Goal: Transaction & Acquisition: Purchase product/service

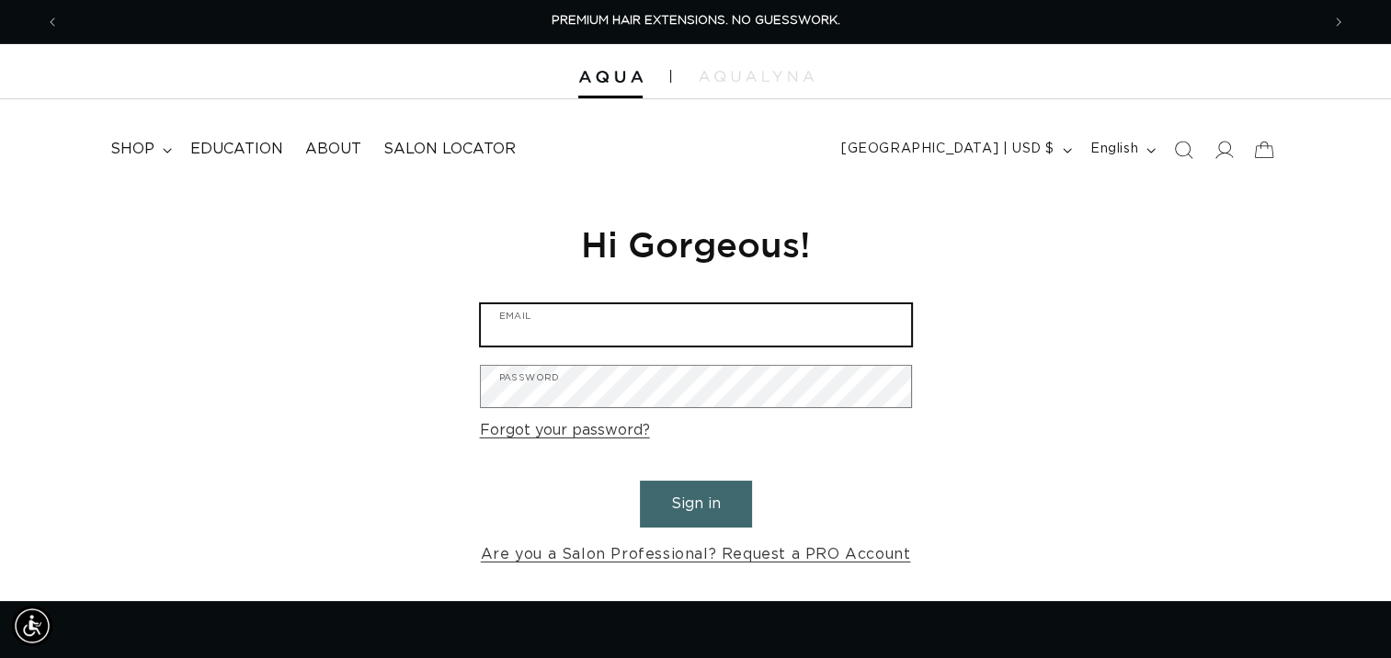
type input "ashluciano.24@gmail.com"
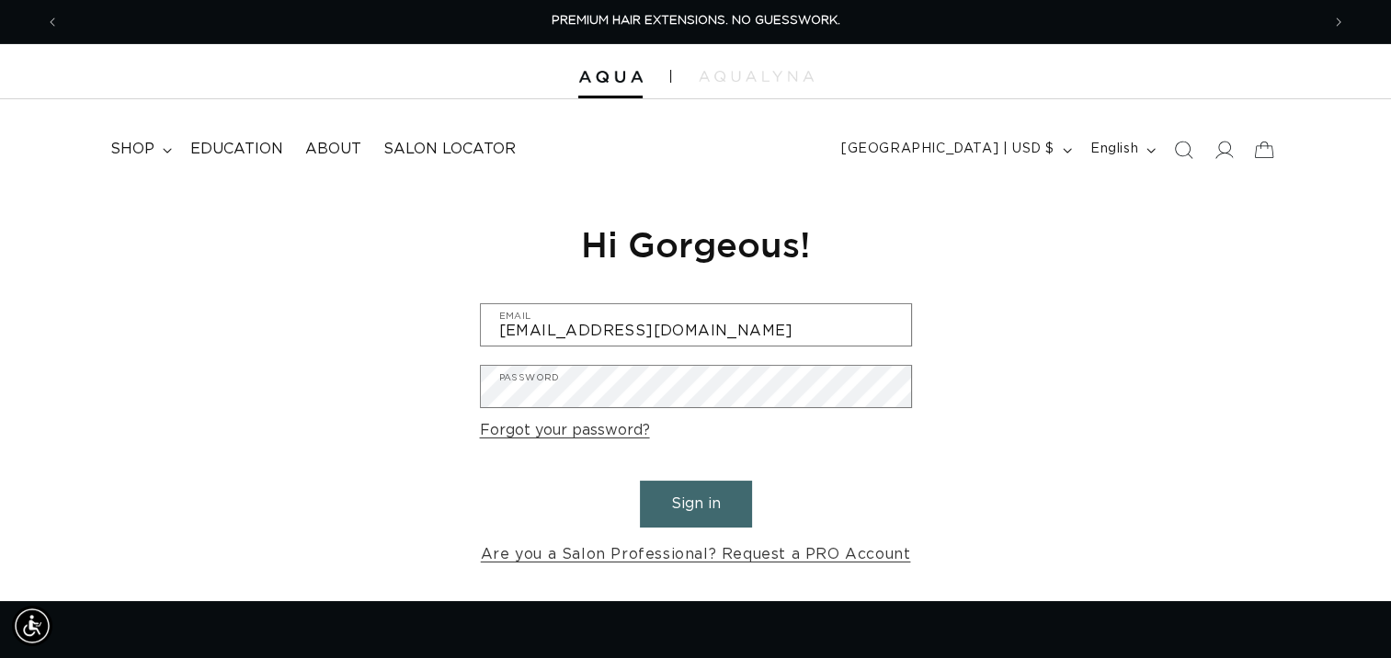
click at [676, 507] on button "Sign in" at bounding box center [696, 504] width 112 height 47
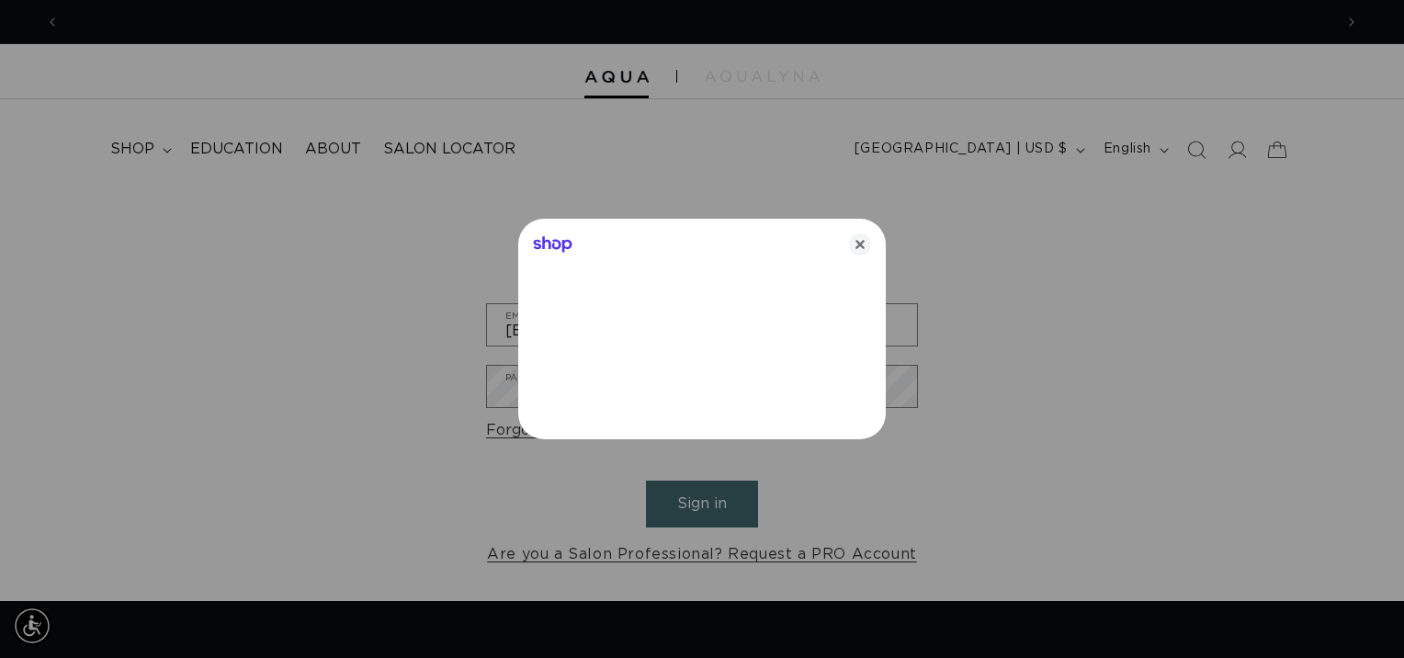
scroll to position [0, 1274]
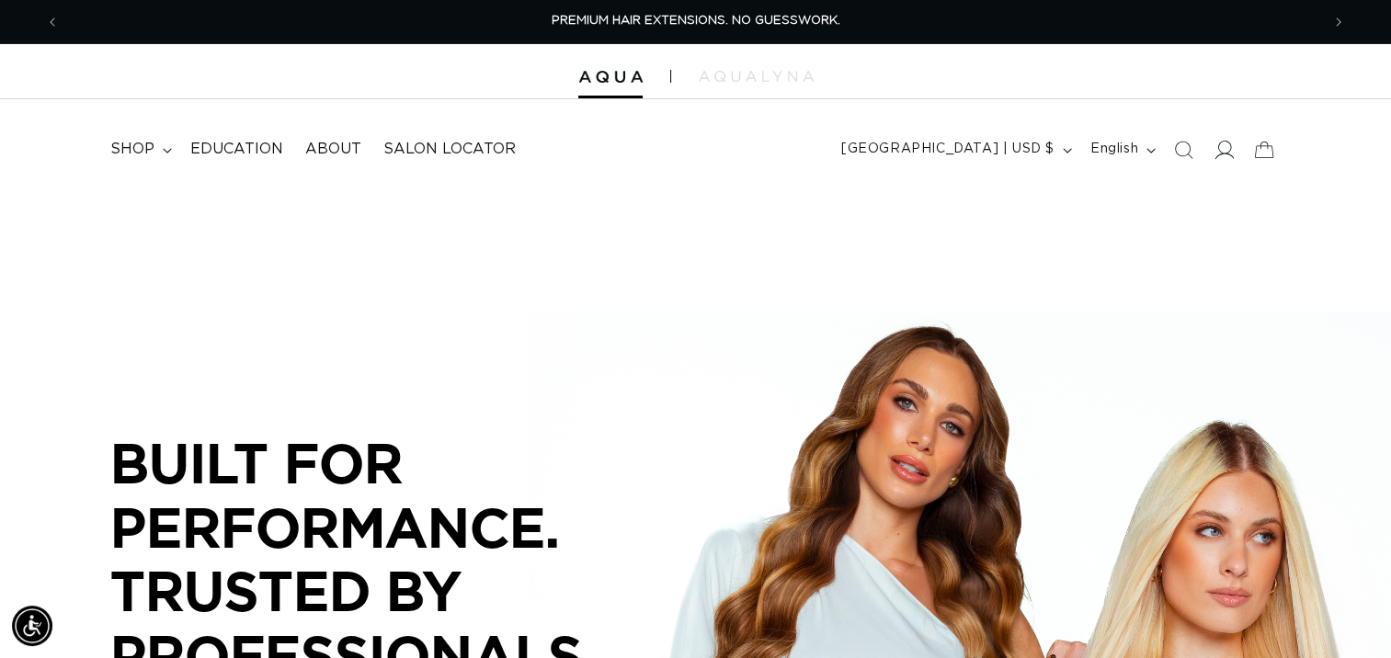
click at [1230, 162] on span at bounding box center [1223, 150] width 40 height 40
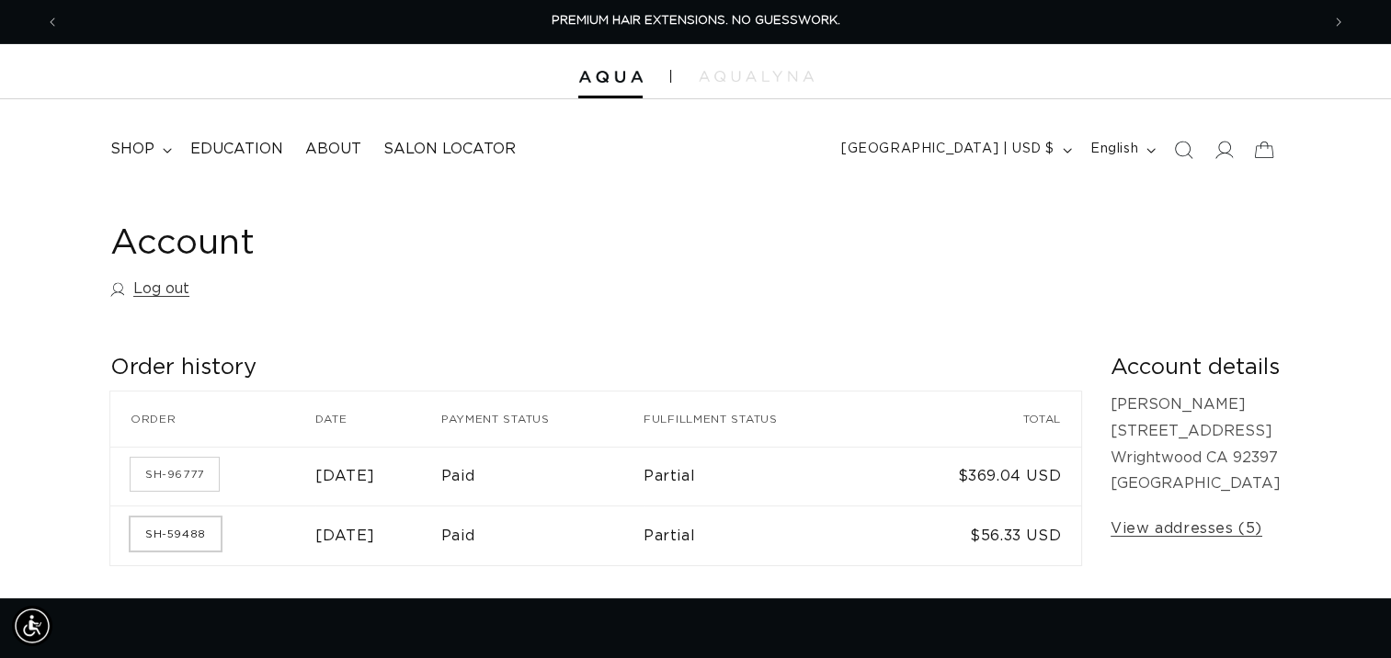
click at [173, 528] on link "SH-59488" at bounding box center [176, 533] width 90 height 33
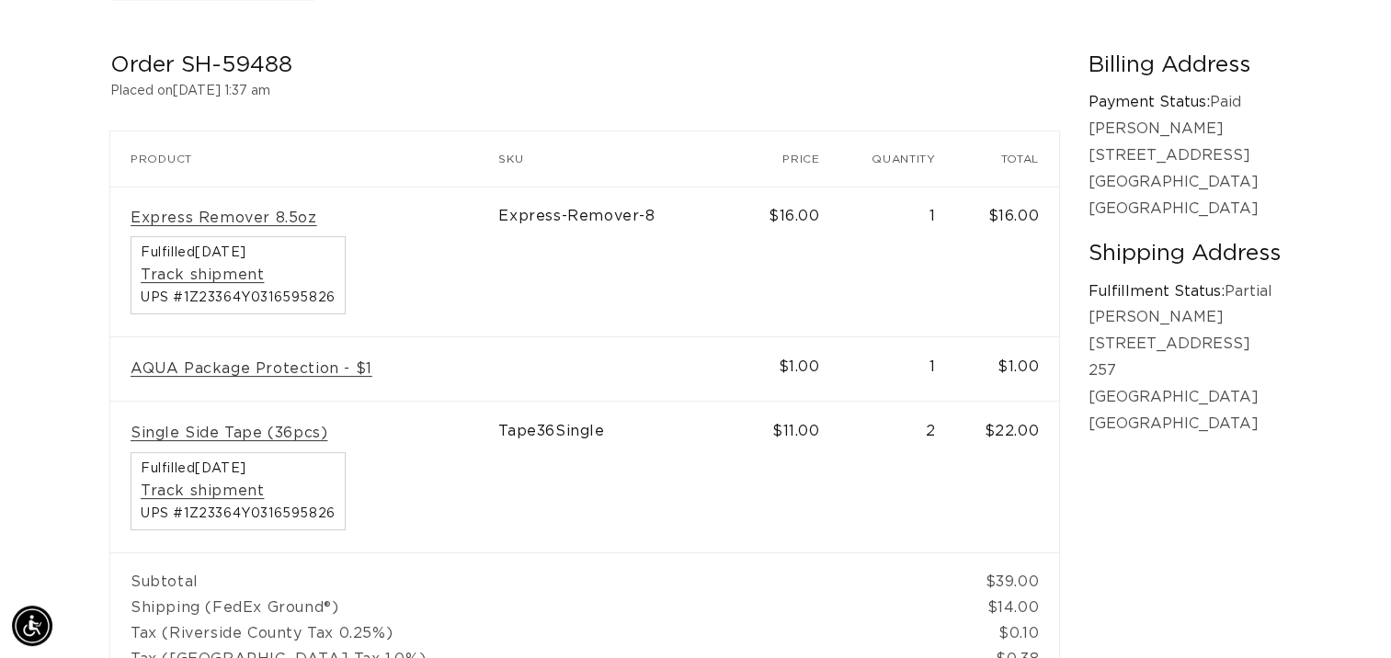
scroll to position [0, 1260]
click at [228, 220] on link "Express Remover 8.5oz" at bounding box center [224, 218] width 187 height 19
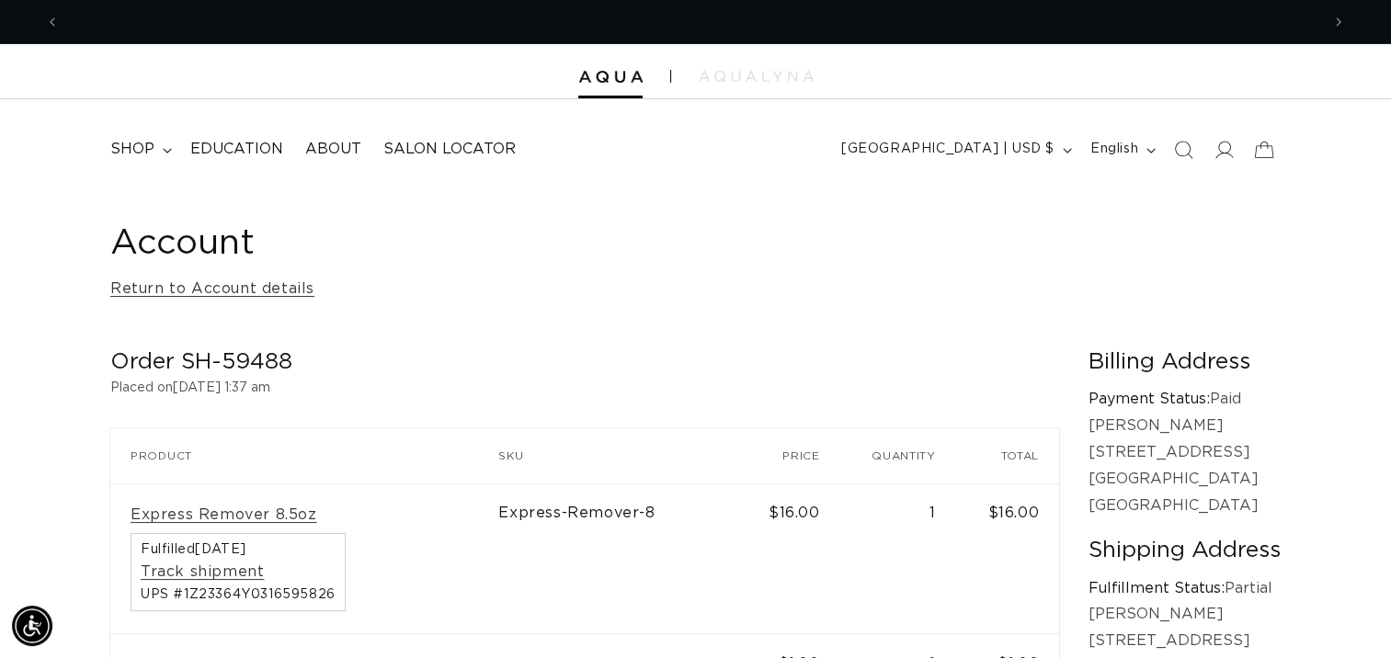
scroll to position [0, 2519]
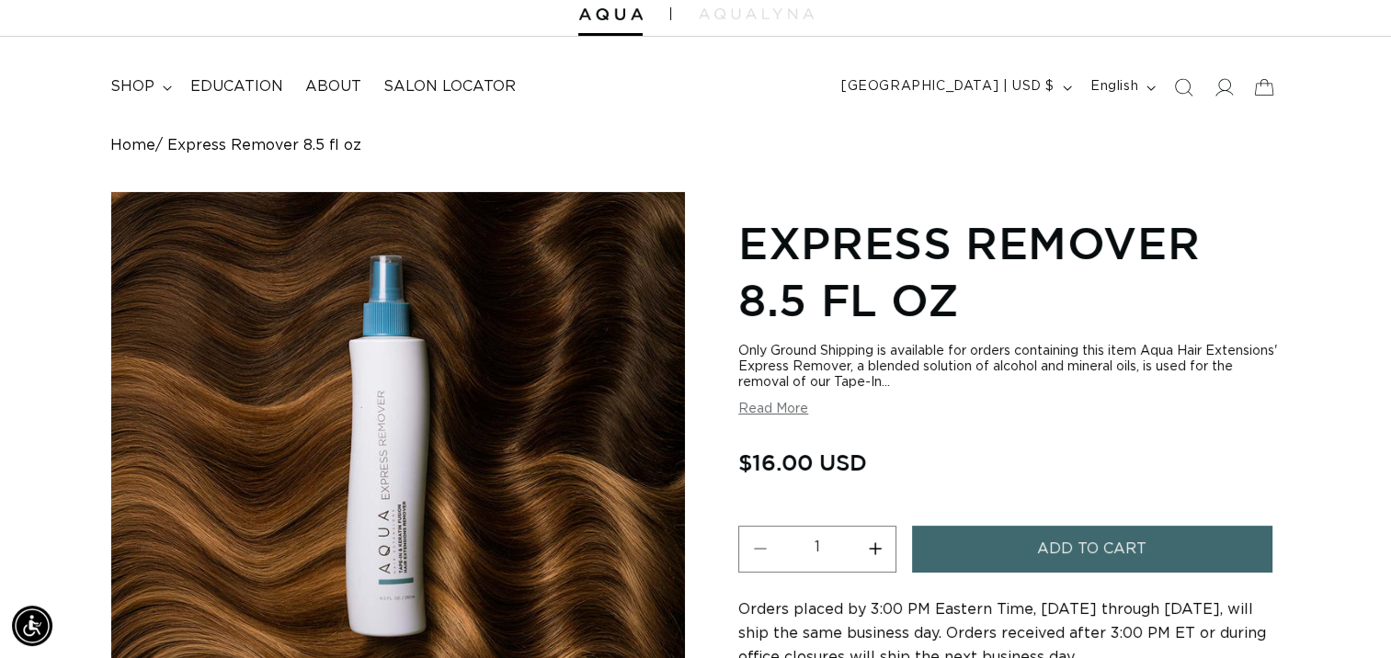
scroll to position [77, 0]
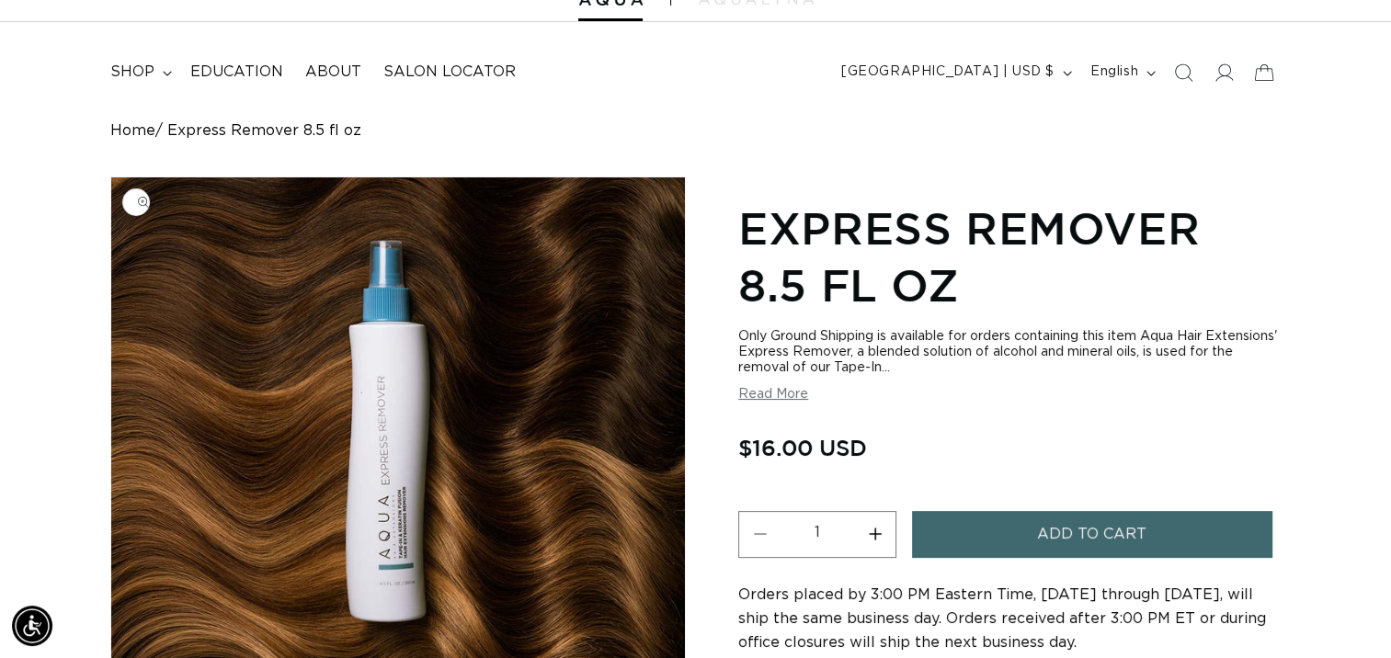
click at [410, 441] on img "Gallery Viewer" at bounding box center [397, 428] width 573 height 502
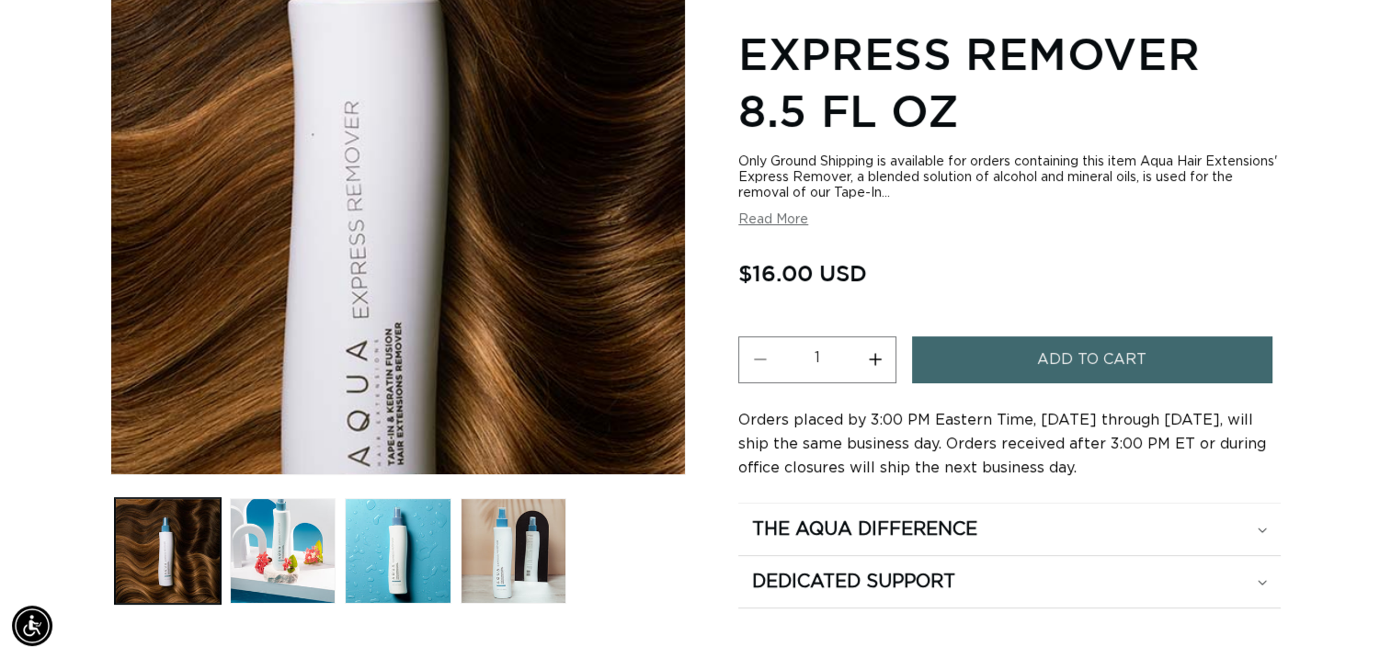
scroll to position [0, 0]
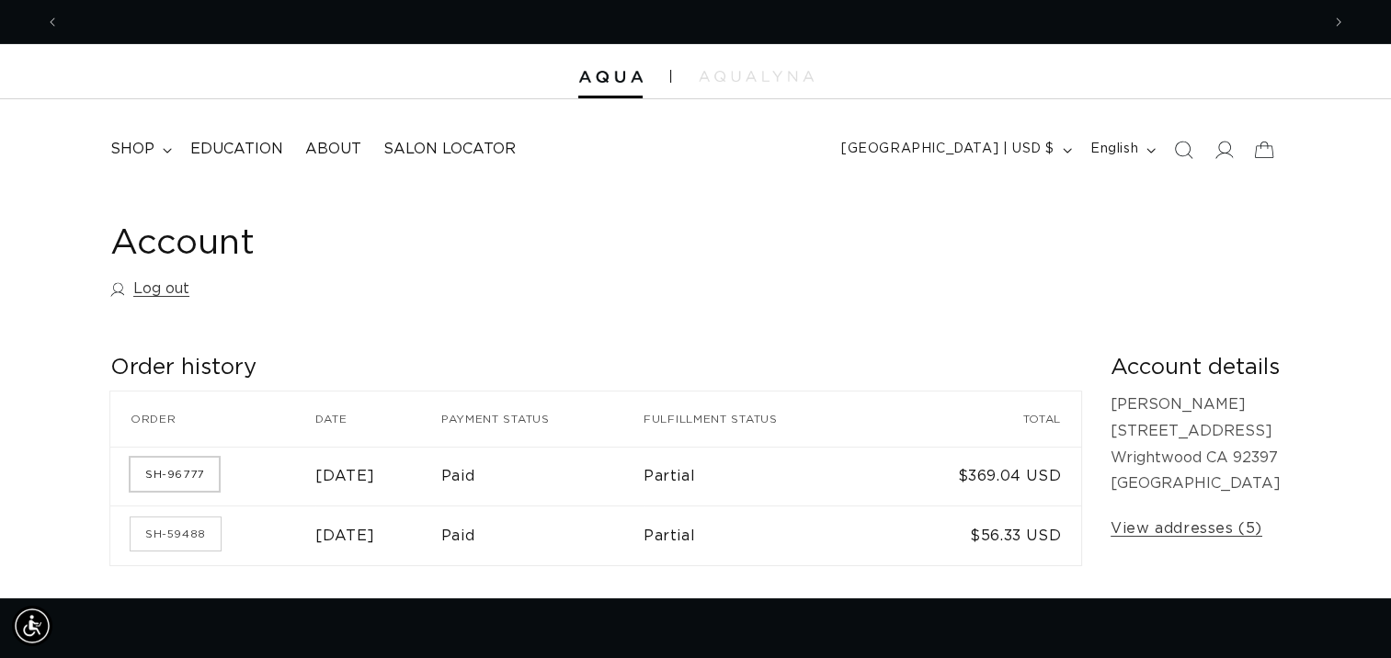
click at [147, 485] on link "SH-96777" at bounding box center [175, 474] width 88 height 33
click at [167, 532] on link "SH-59488" at bounding box center [176, 533] width 90 height 33
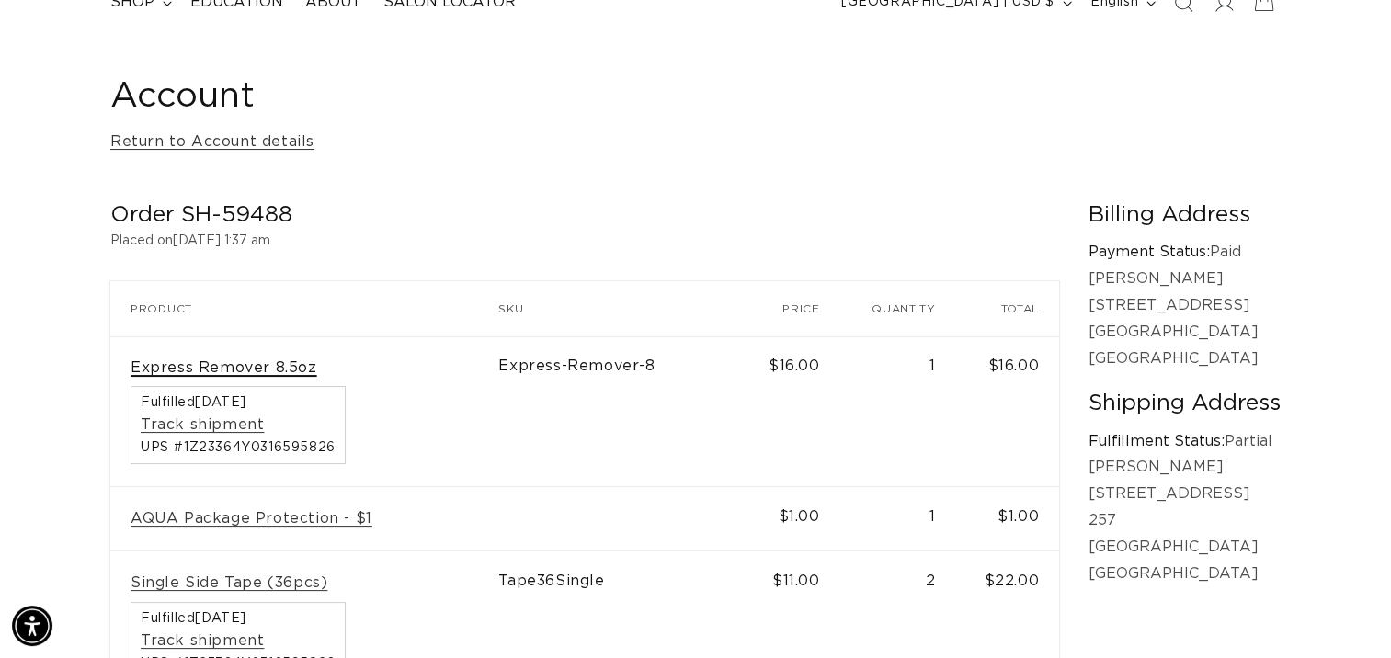
scroll to position [0, 1260]
click at [259, 364] on link "Express Remover 8.5oz" at bounding box center [224, 367] width 187 height 19
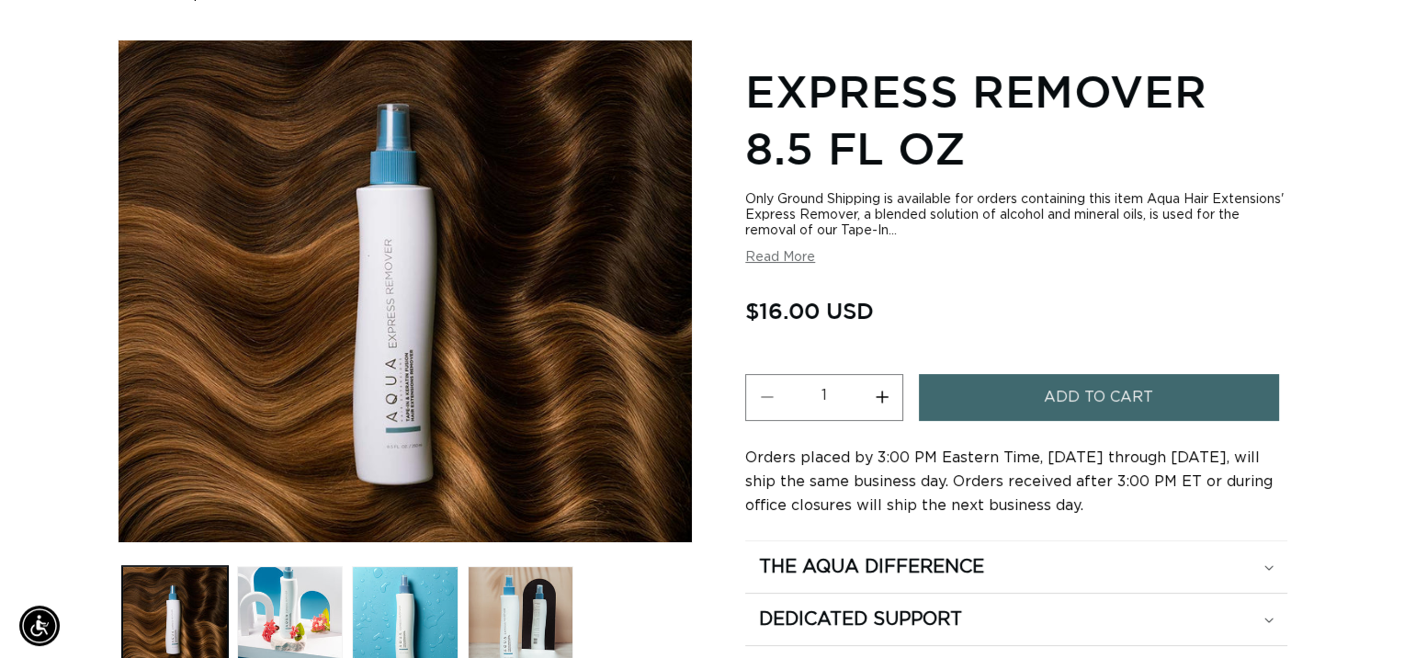
scroll to position [0, 1260]
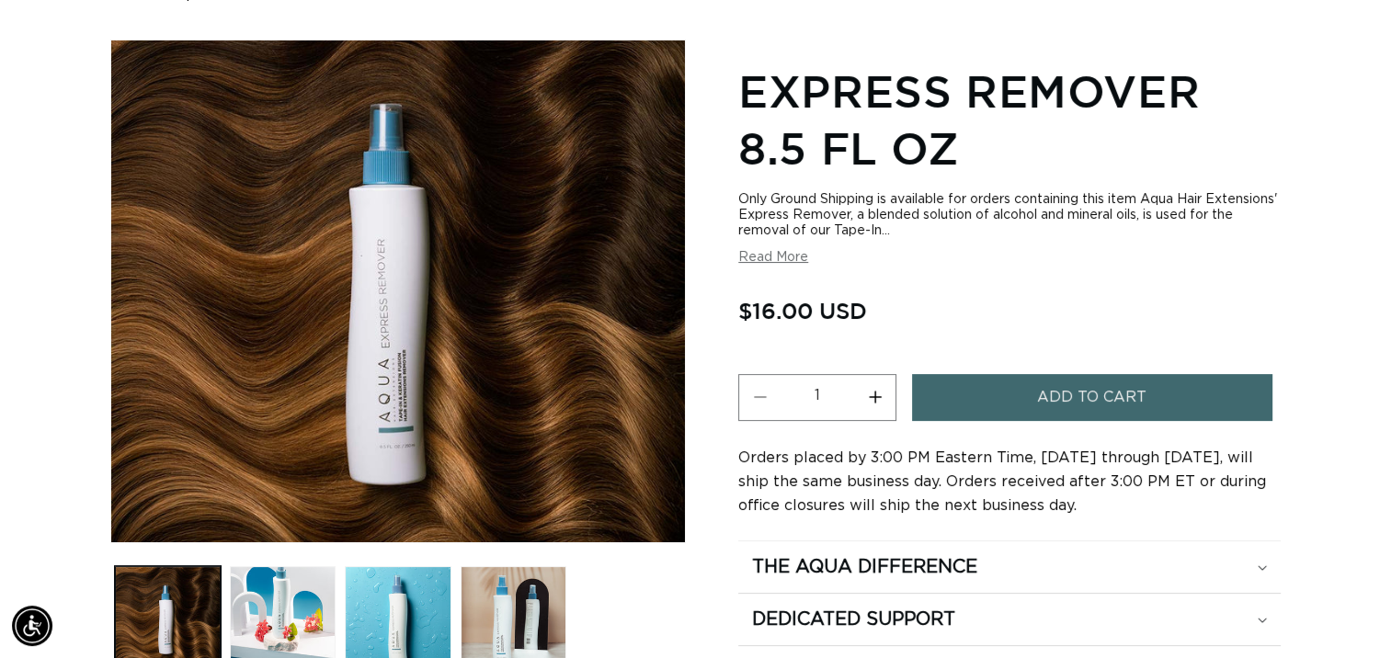
click at [1081, 402] on span "Add to cart" at bounding box center [1091, 397] width 109 height 47
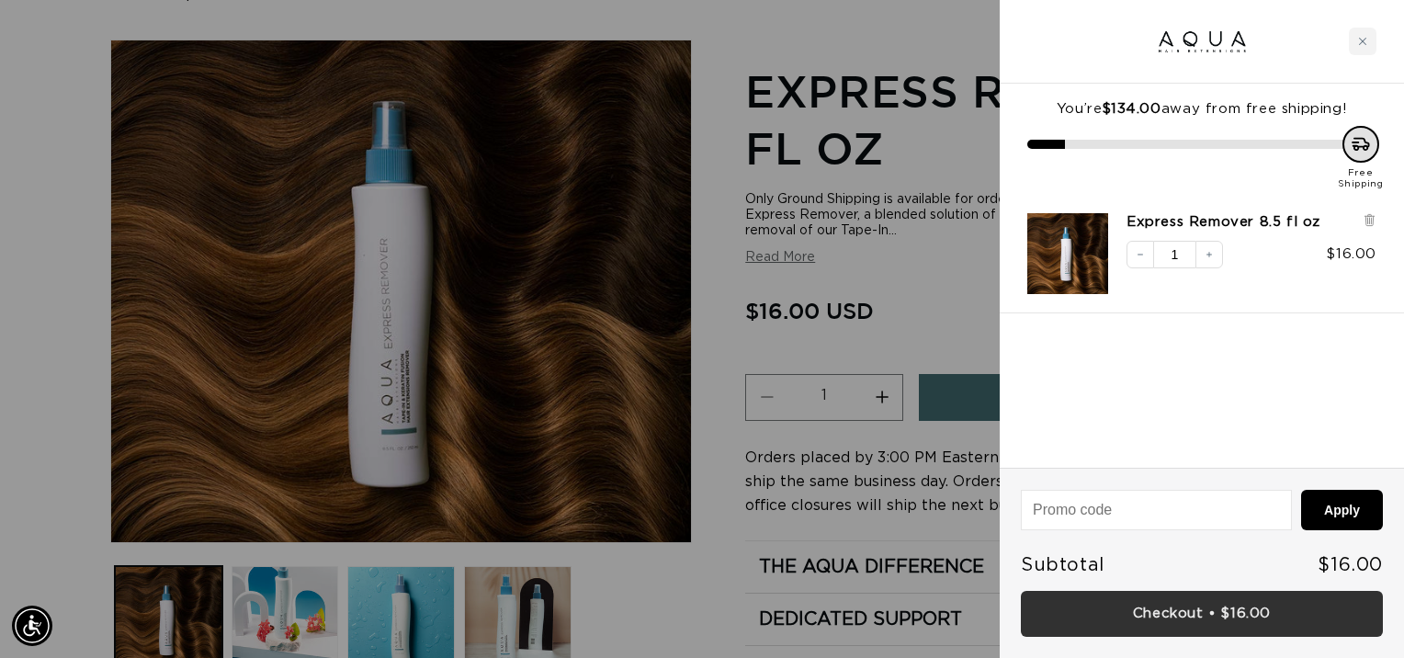
scroll to position [0, 0]
click at [1261, 607] on link "Checkout • $16.00" at bounding box center [1202, 614] width 362 height 47
